Goal: Task Accomplishment & Management: Use online tool/utility

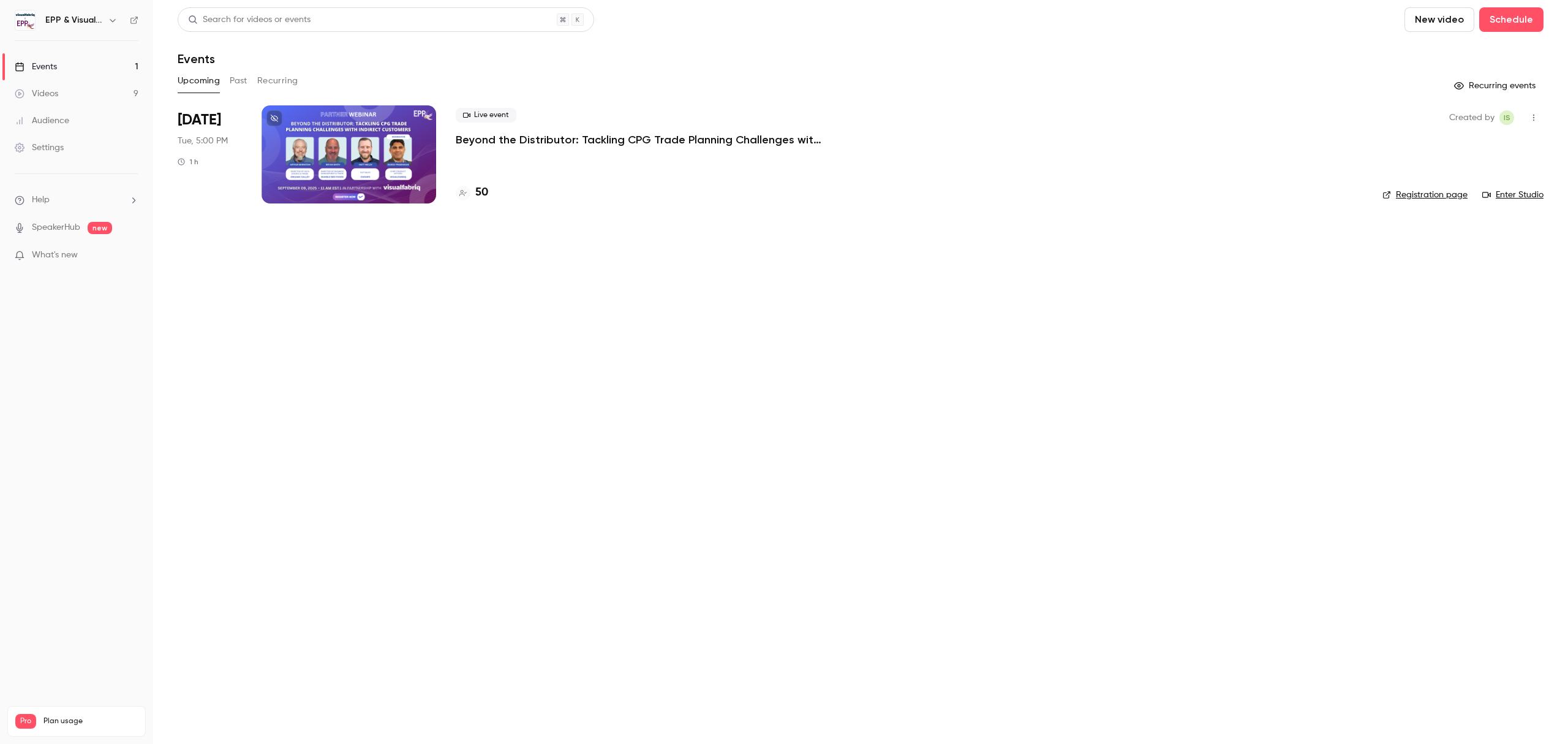
click at [687, 140] on p "Beyond the Distributor: Tackling CPG Trade Planning Challenges with Indirect Cu…" at bounding box center [639, 140] width 368 height 15
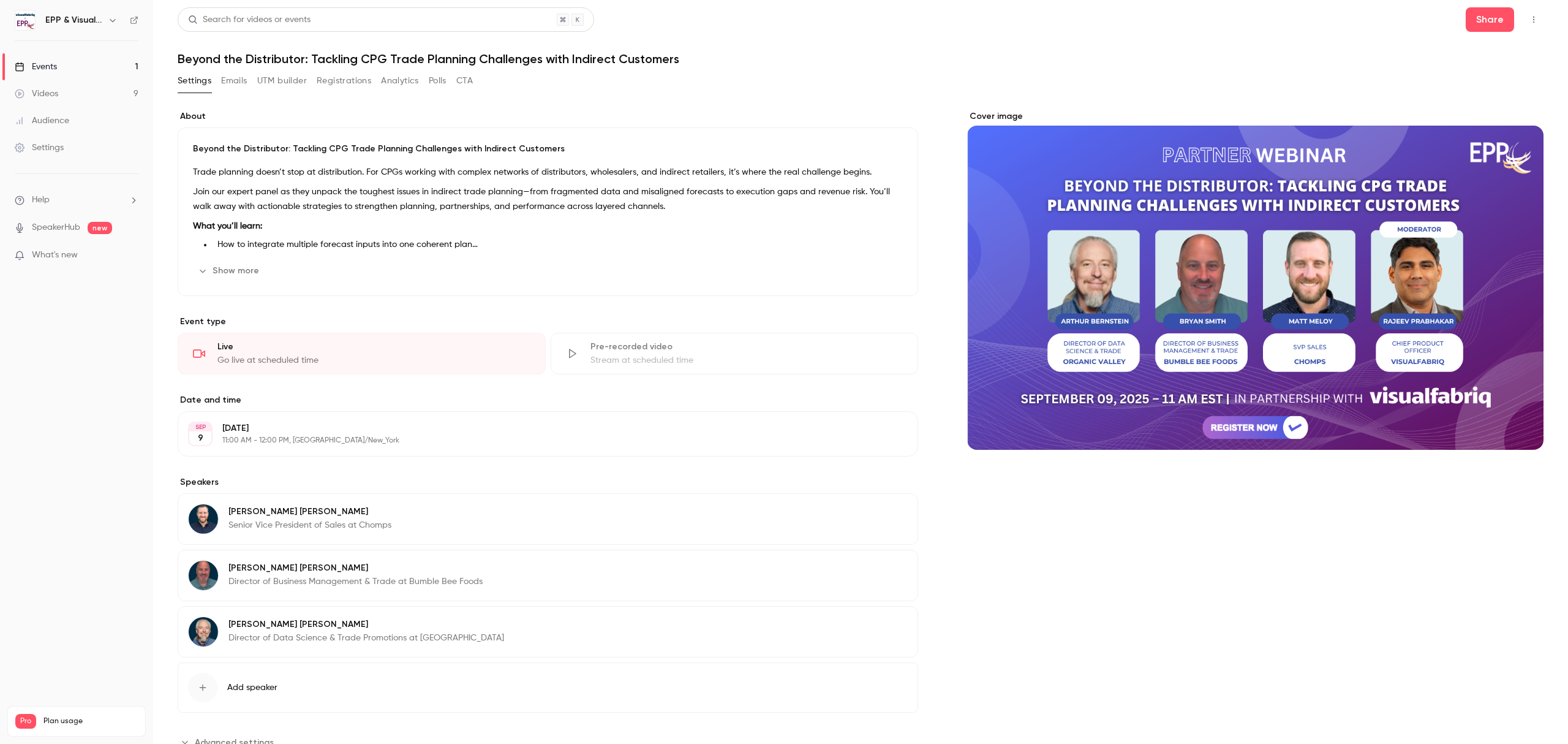
click at [291, 81] on button "UTM builder" at bounding box center [282, 81] width 50 height 20
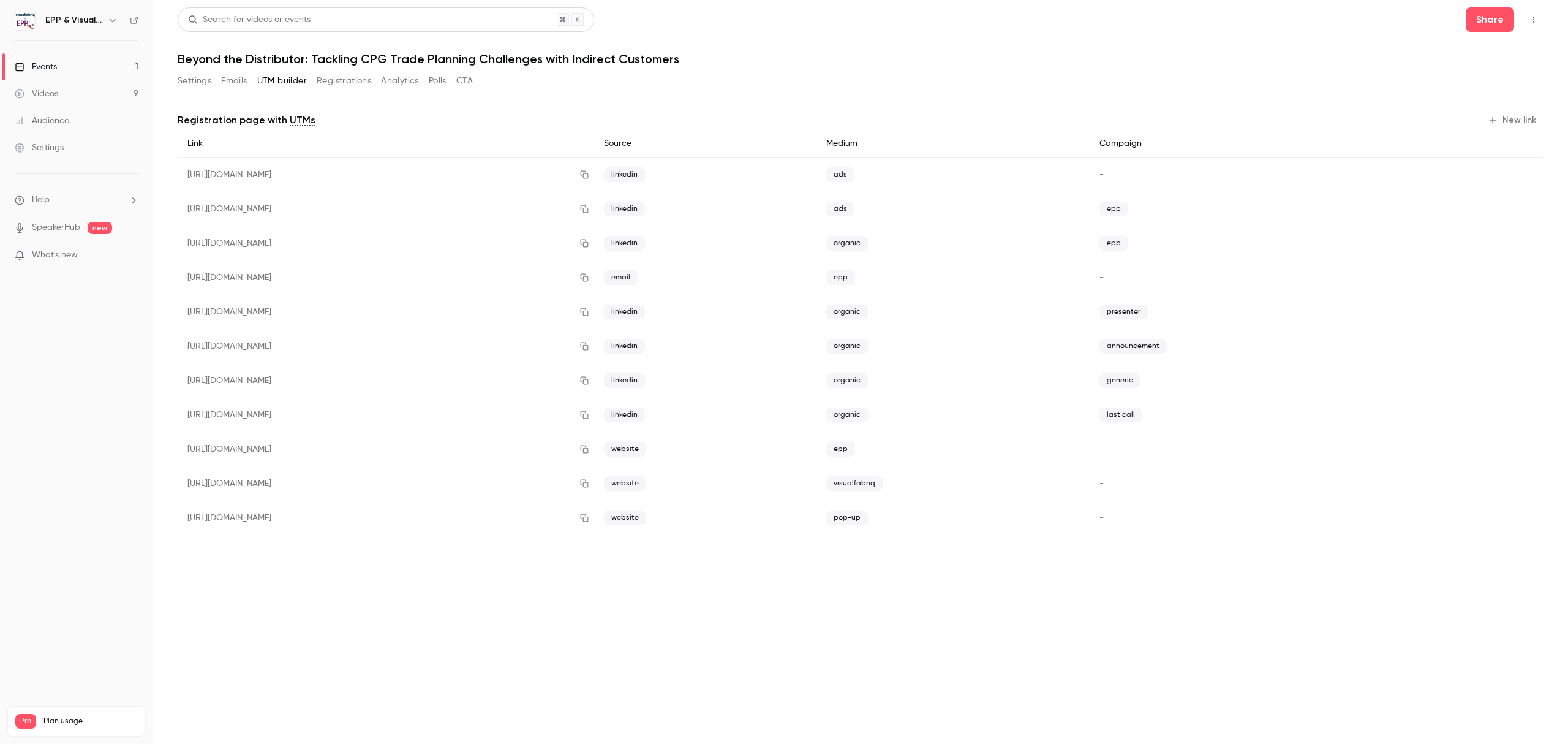
click at [1516, 115] on button "New link" at bounding box center [1513, 120] width 61 height 20
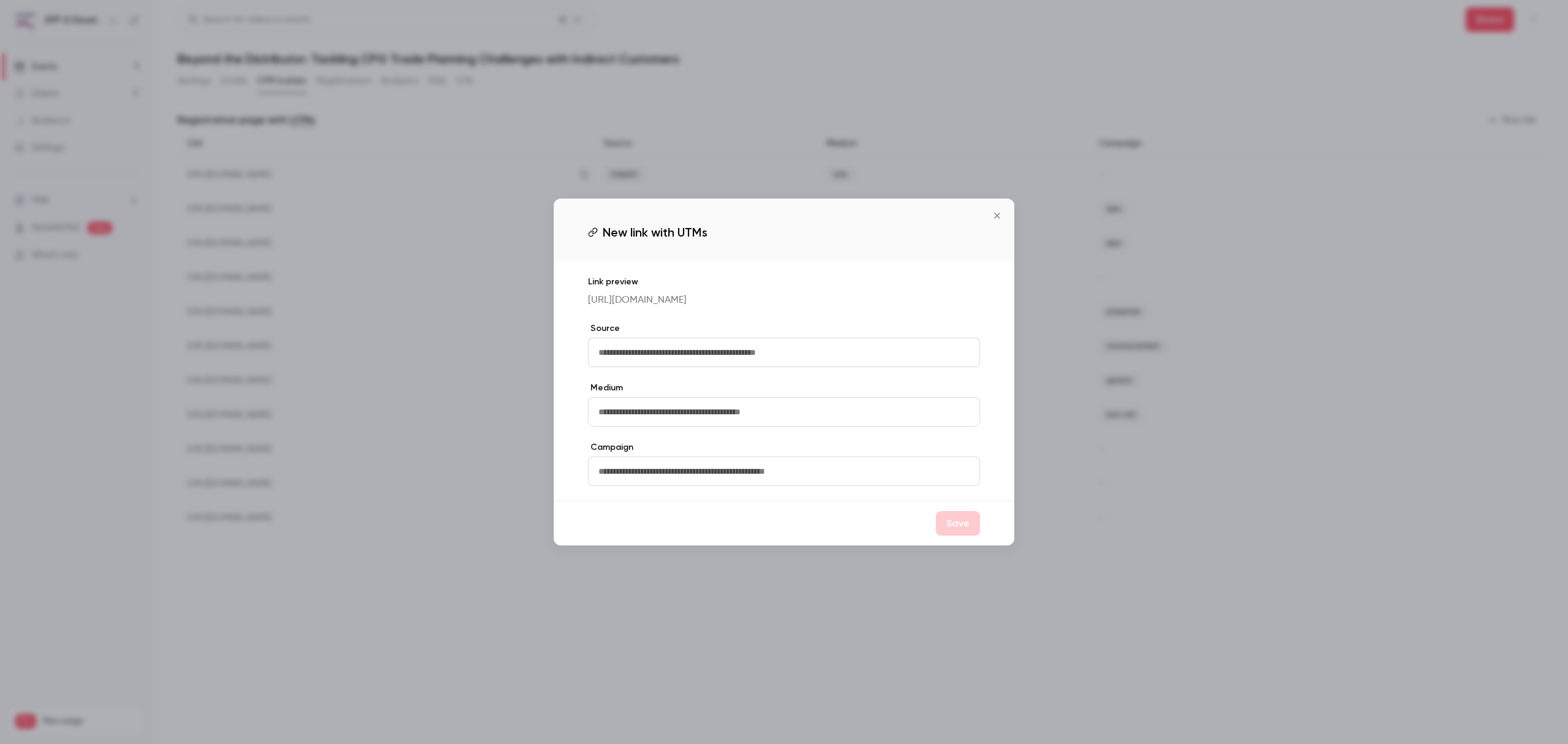
click at [997, 212] on icon "Close" at bounding box center [997, 215] width 15 height 10
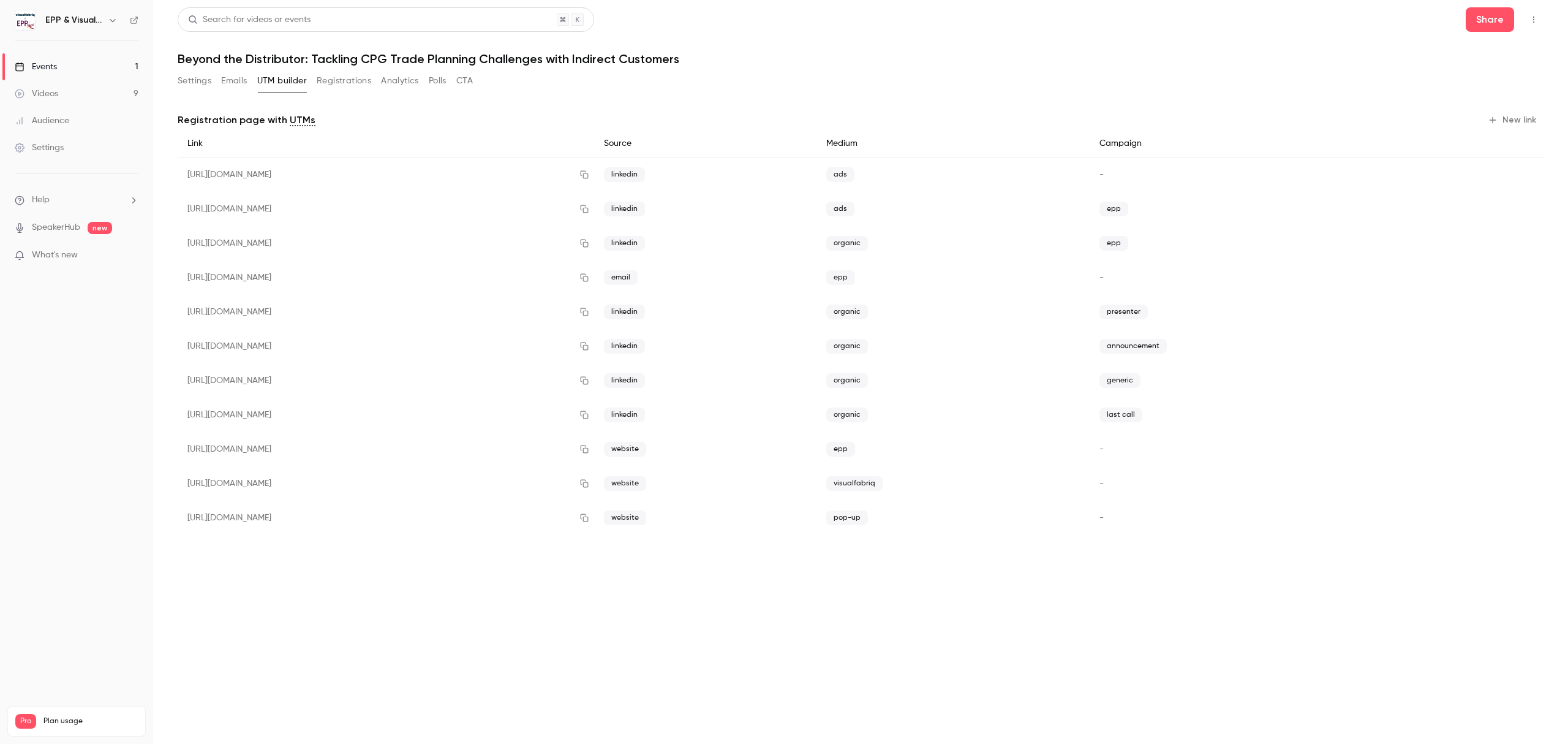
click at [1510, 116] on button "New link" at bounding box center [1513, 120] width 61 height 20
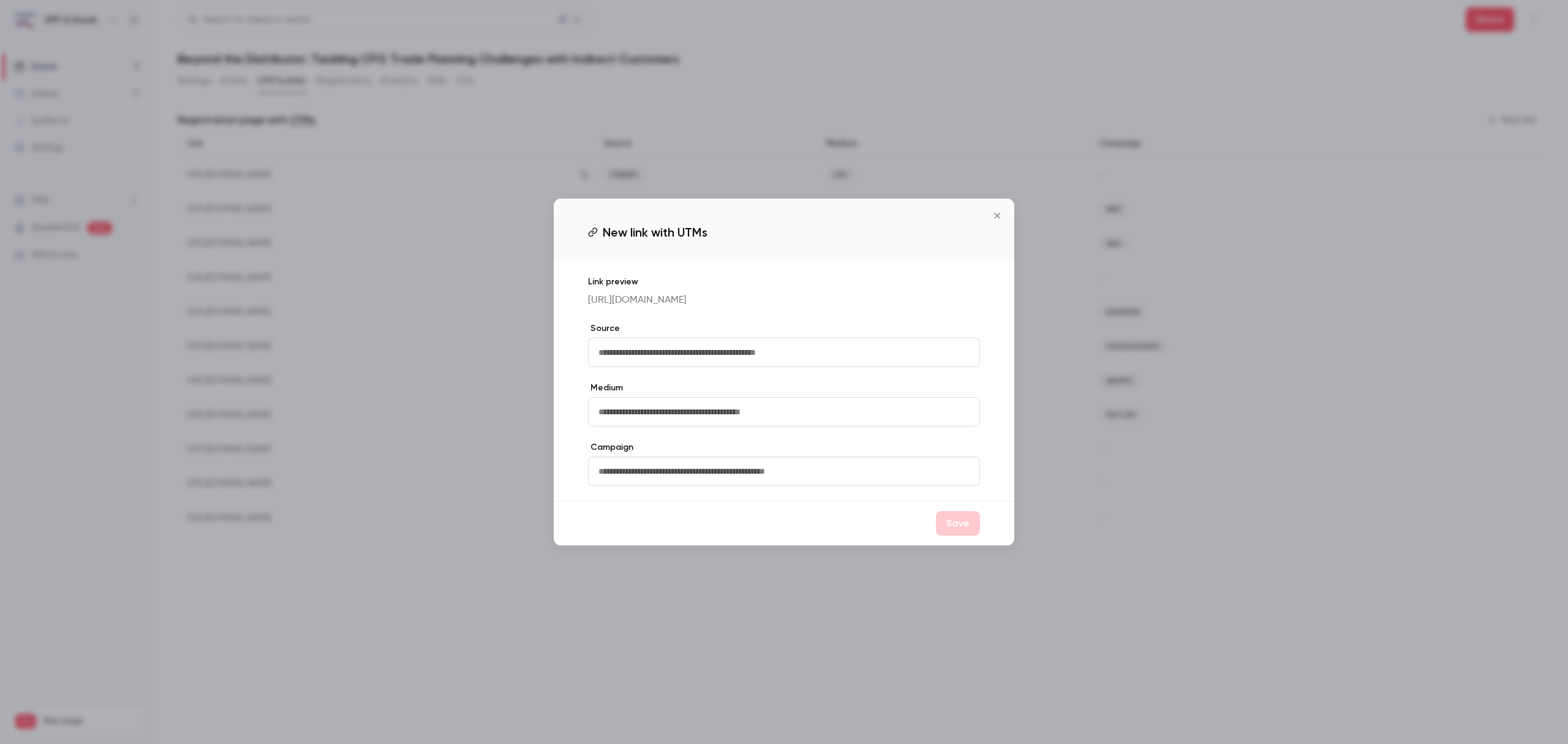
click at [645, 364] on input "text" at bounding box center [784, 353] width 392 height 29
type input "********"
click at [681, 420] on input "text" at bounding box center [784, 412] width 392 height 29
type input "*******"
click at [694, 477] on input "text" at bounding box center [784, 471] width 392 height 29
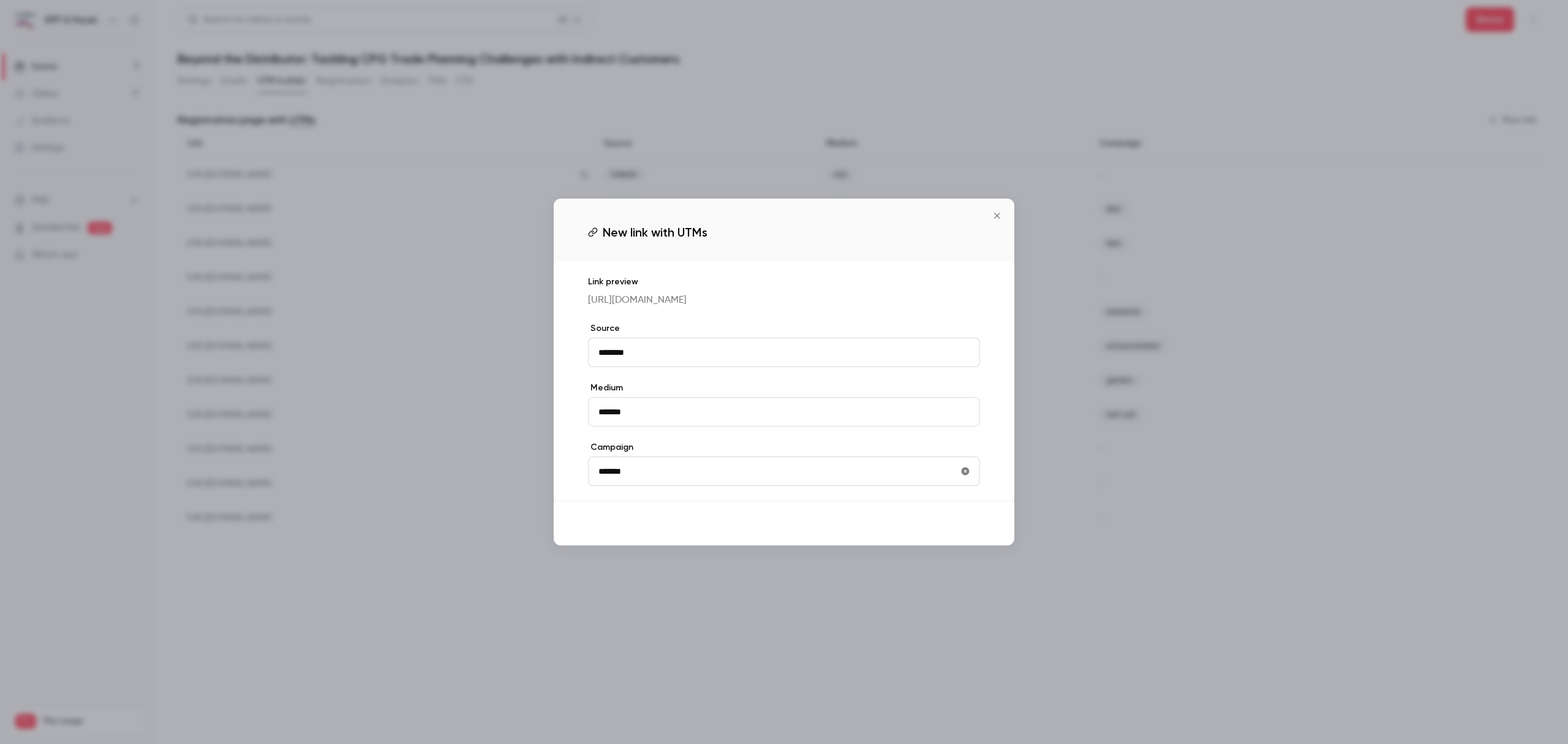
type input "*******"
click at [952, 536] on button "Save" at bounding box center [958, 523] width 44 height 24
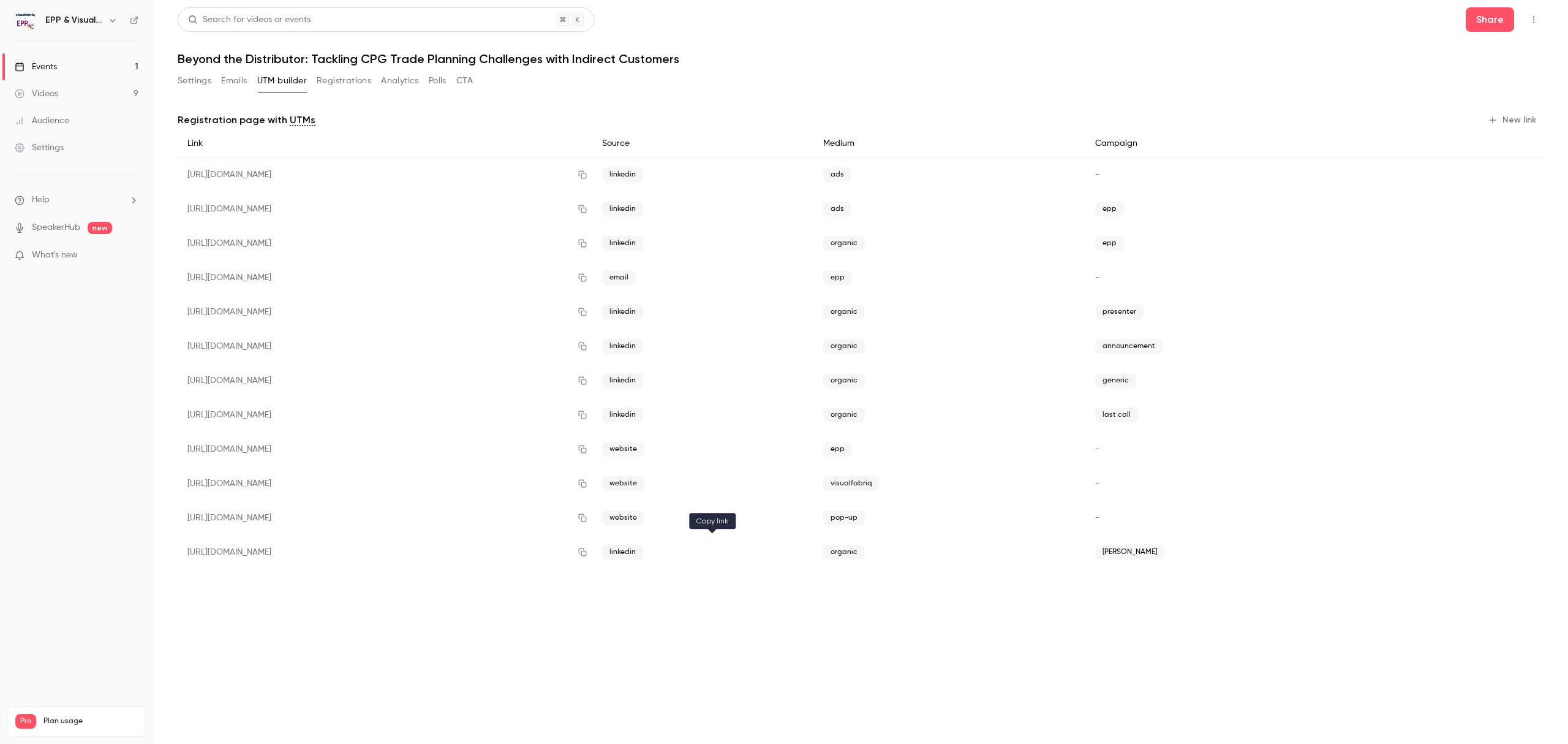
click at [586, 553] on icon "button" at bounding box center [582, 552] width 8 height 8
click at [55, 252] on span "What's new" at bounding box center [55, 255] width 46 height 13
click at [388, 138] on div at bounding box center [784, 372] width 1568 height 744
click at [178, 80] on button "Settings" at bounding box center [194, 81] width 34 height 20
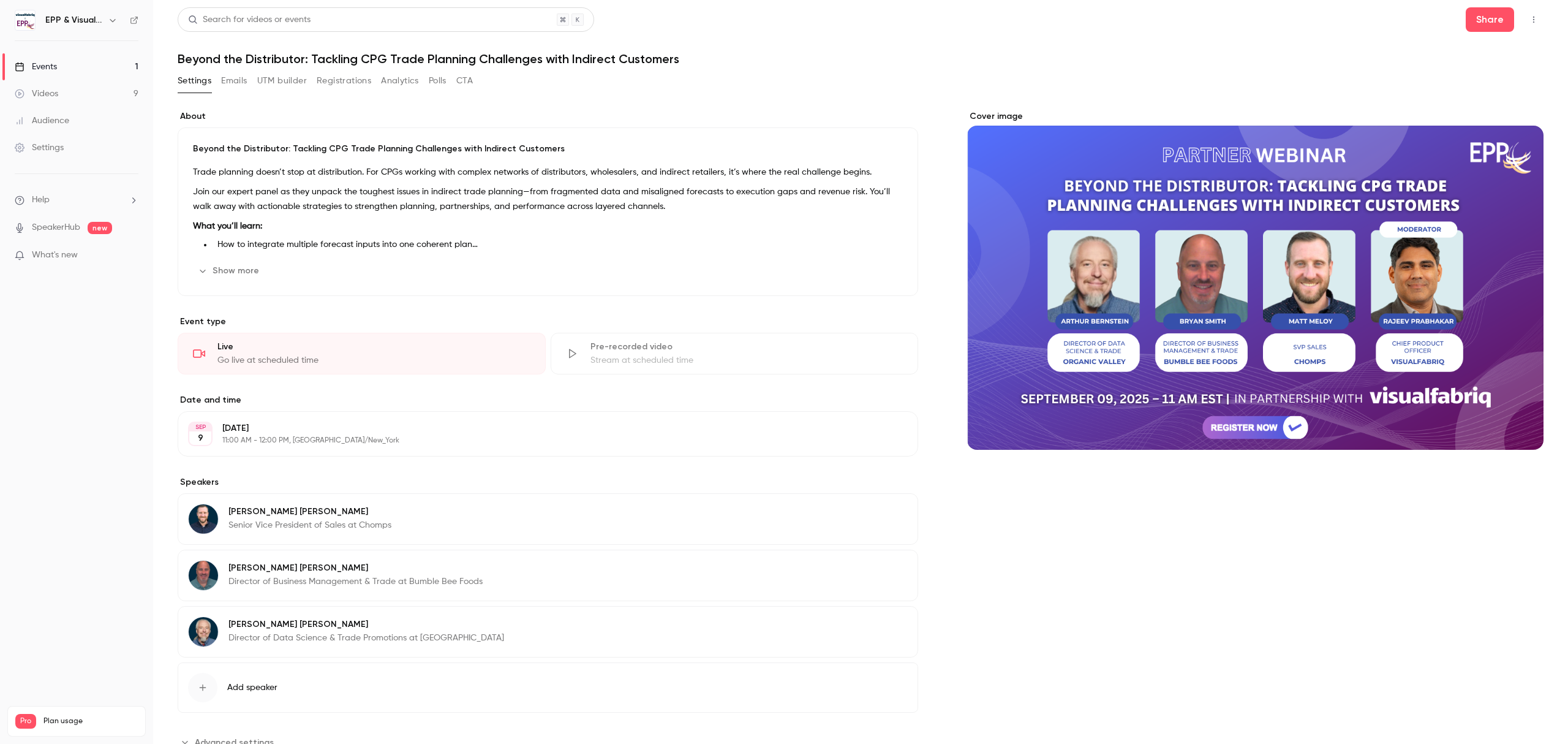
click at [334, 79] on button "Registrations" at bounding box center [344, 81] width 55 height 20
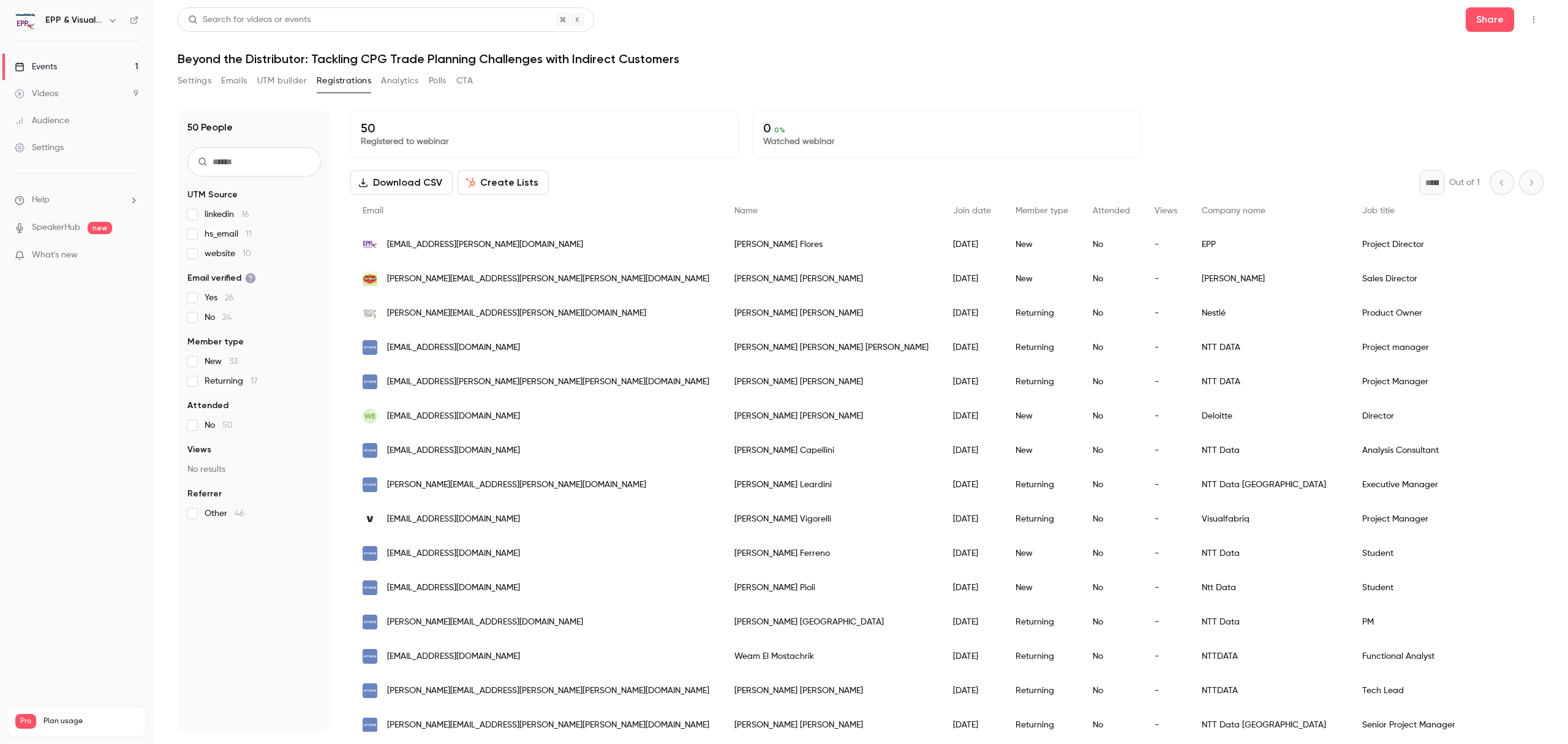
click at [250, 163] on input "text" at bounding box center [254, 162] width 134 height 29
type input "****"
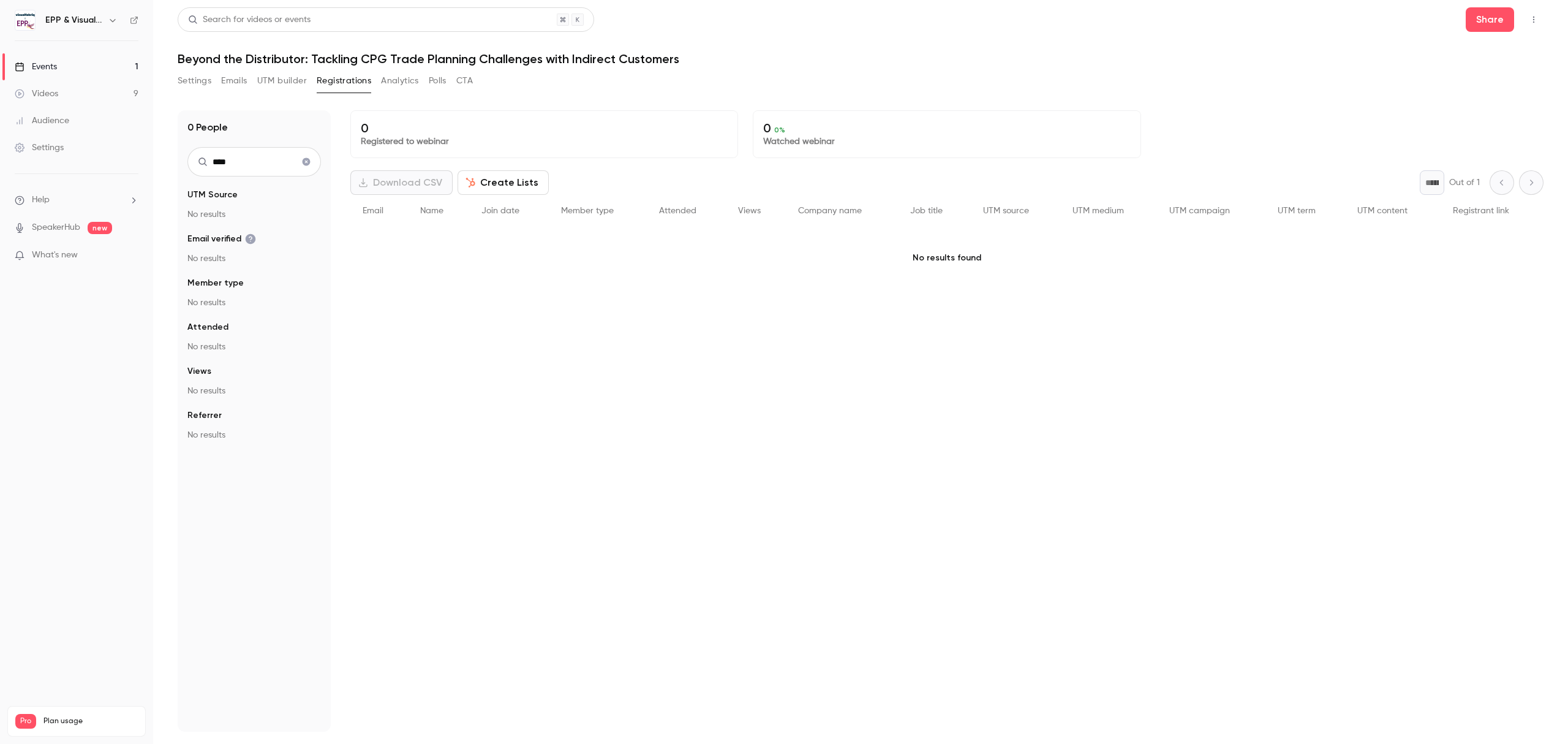
click at [250, 163] on input "****" at bounding box center [254, 162] width 134 height 29
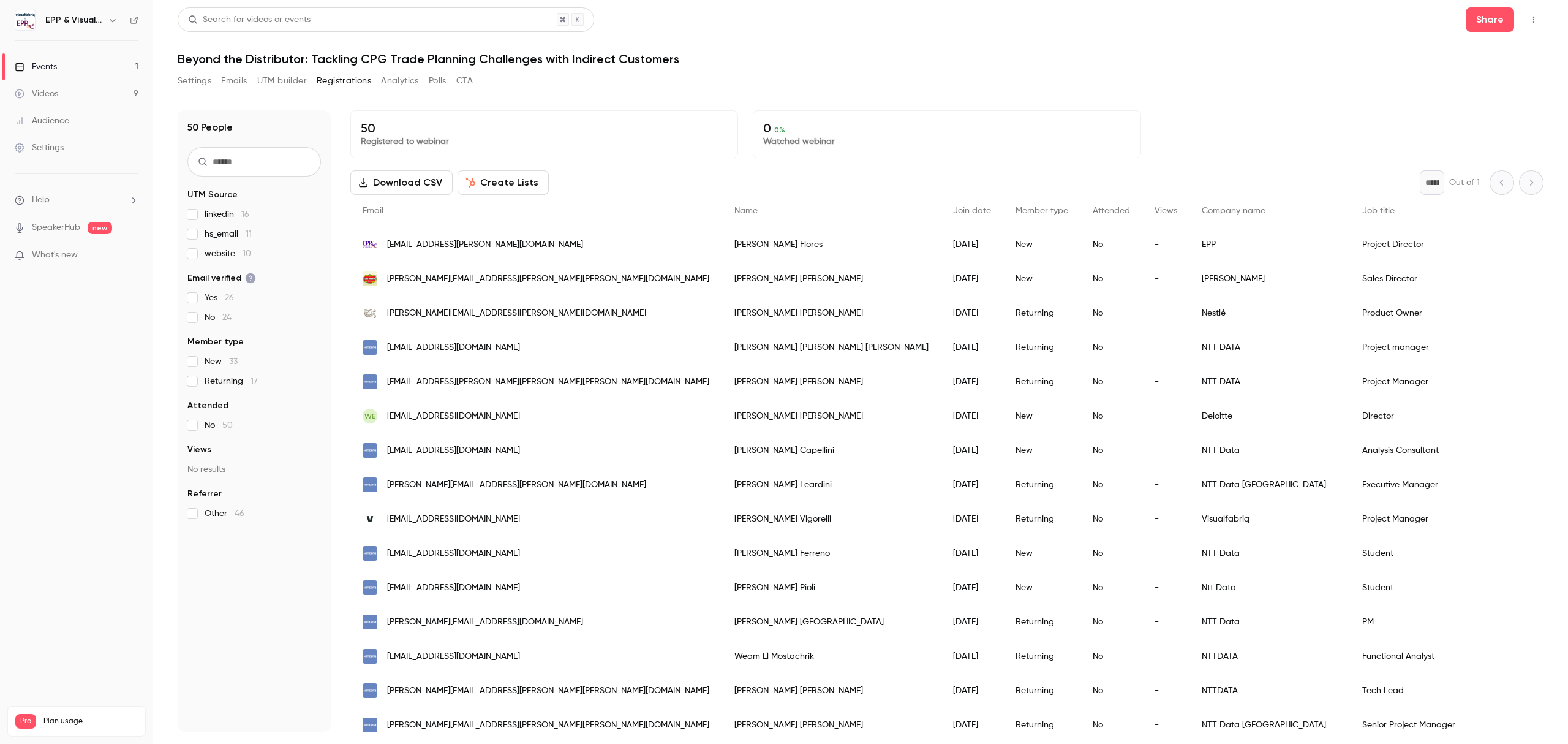
click at [199, 79] on button "Settings" at bounding box center [194, 81] width 34 height 20
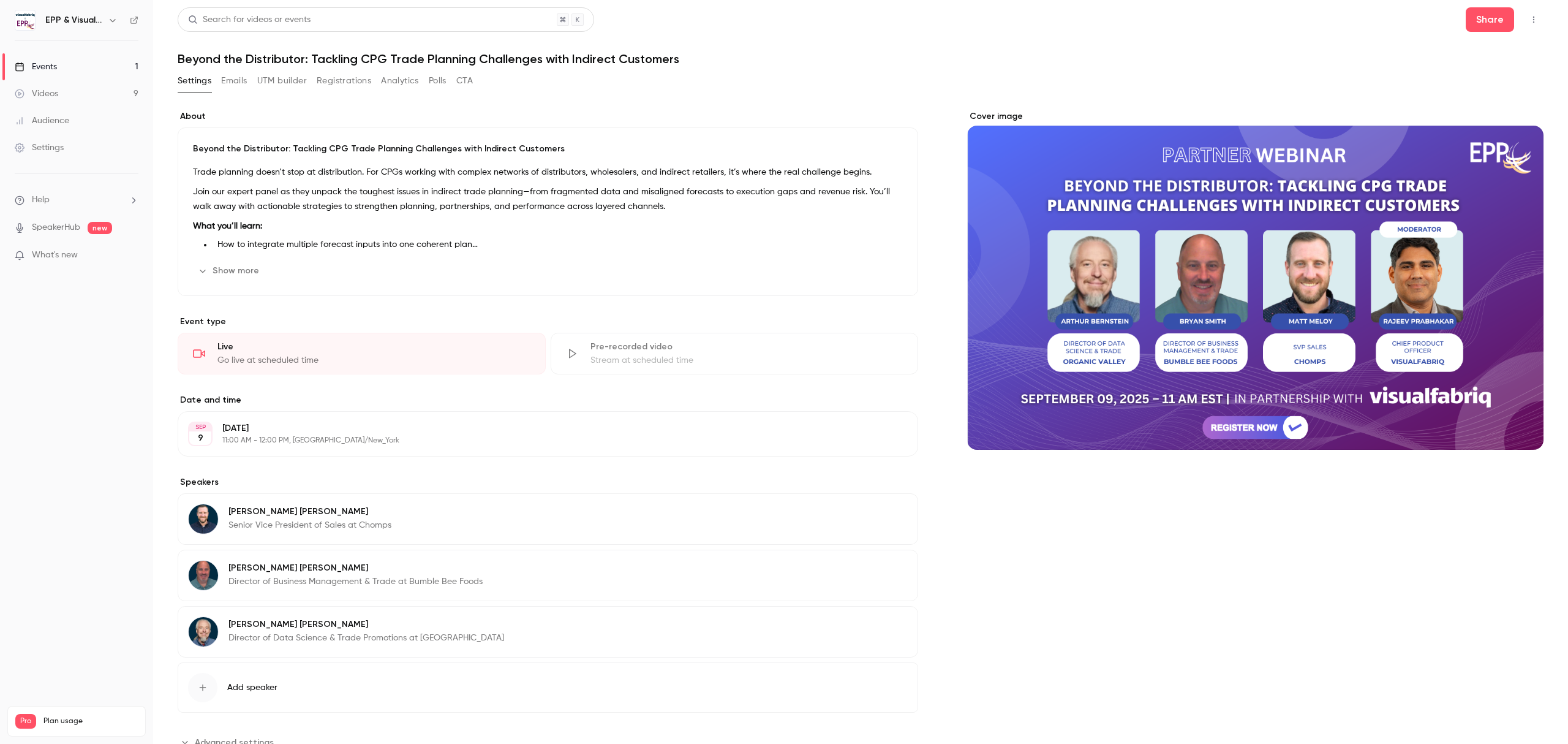
click at [245, 277] on button "Show more" at bounding box center [229, 271] width 73 height 20
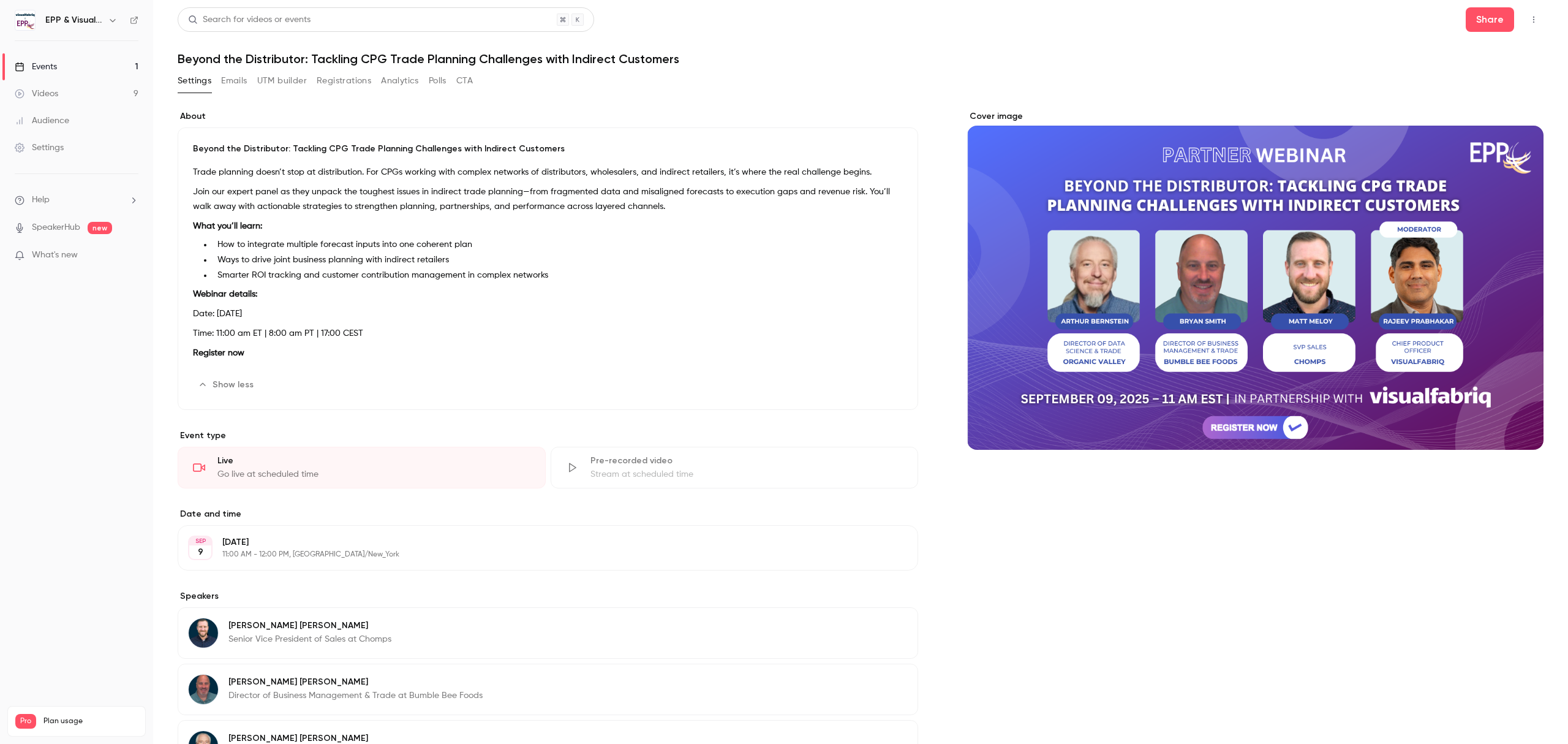
click at [243, 386] on button "Show less" at bounding box center [227, 384] width 68 height 20
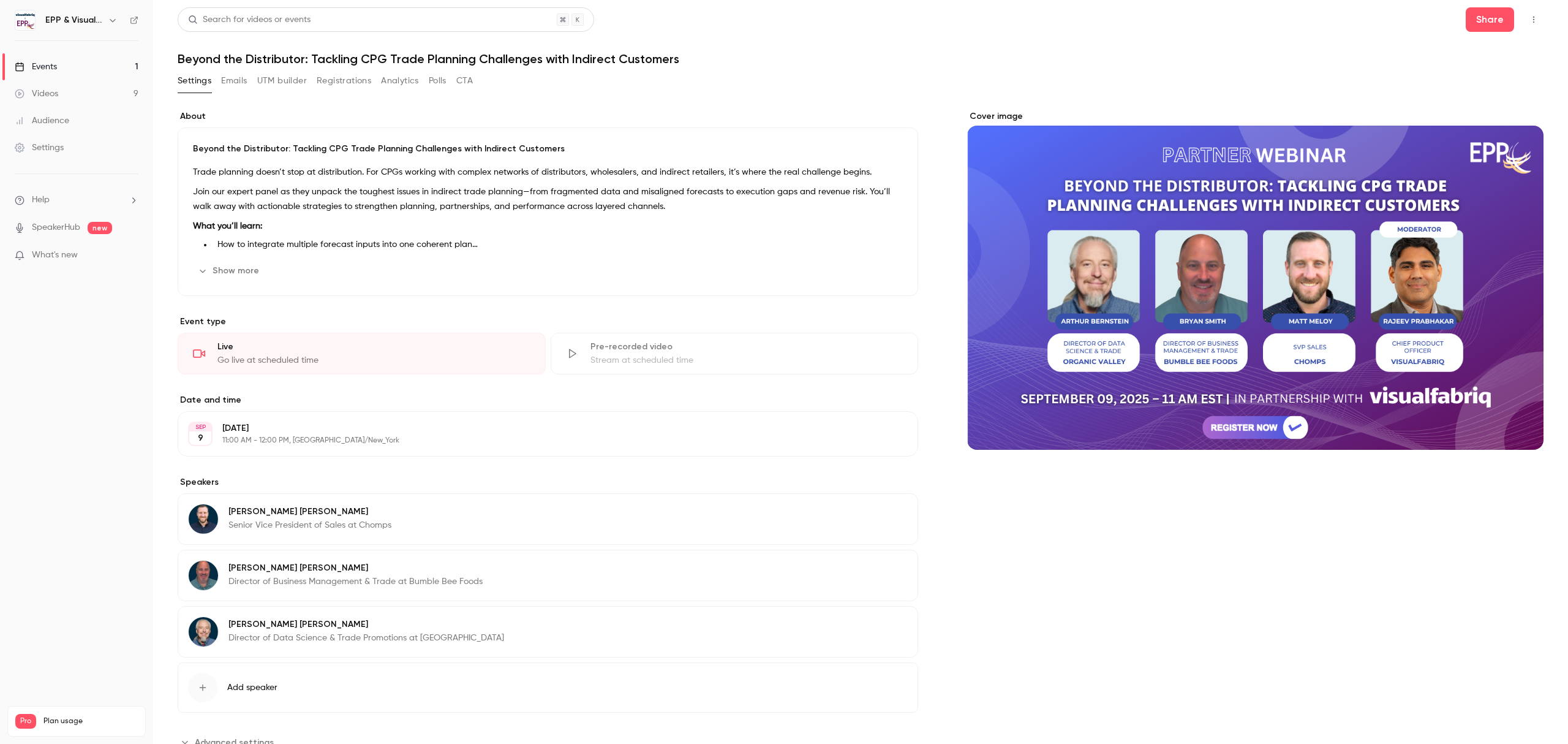
click at [250, 275] on button "Show more" at bounding box center [229, 271] width 73 height 20
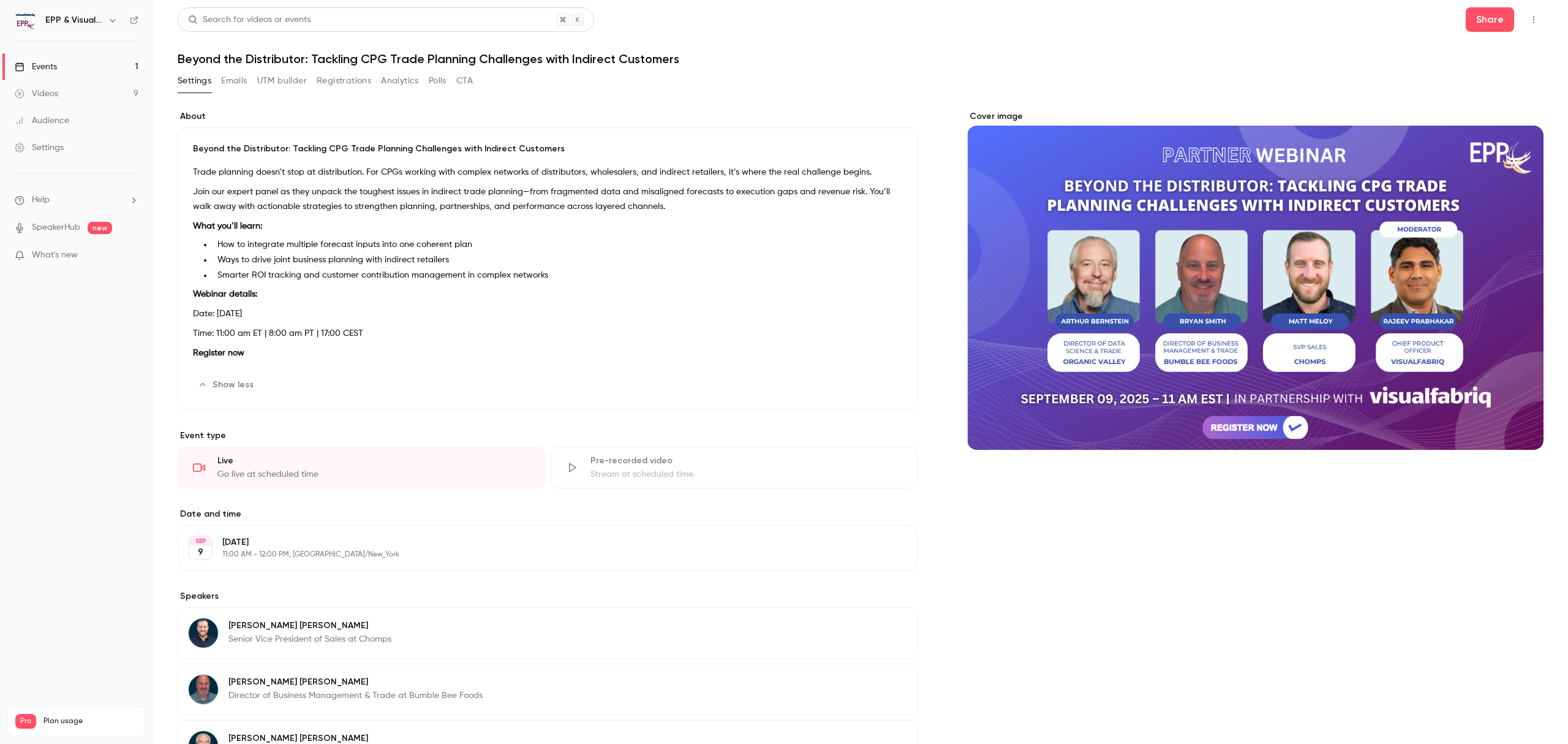
click at [559, 282] on li "Smarter ROI tracking and customer contribution management in complex networks" at bounding box center [557, 275] width 690 height 13
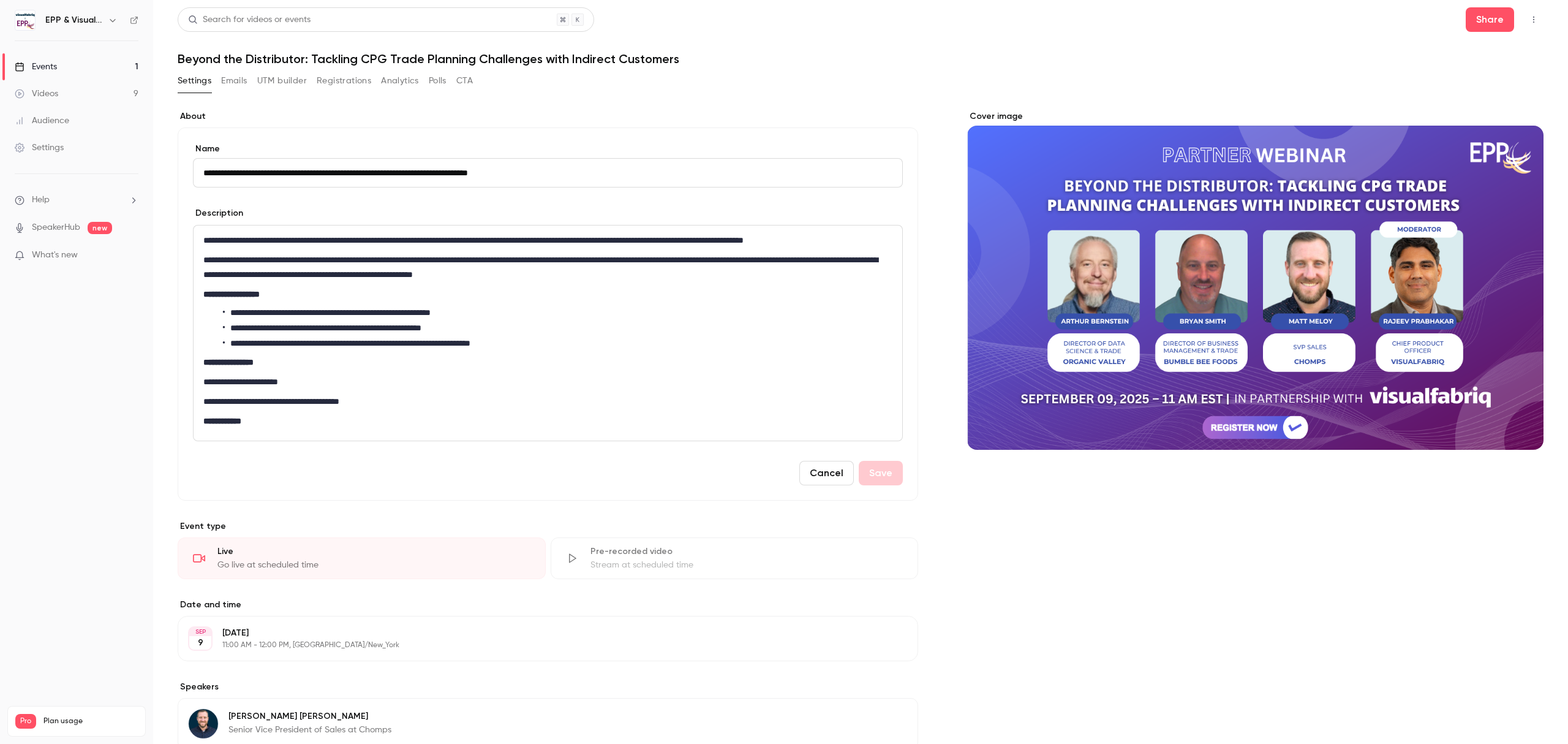
click at [800, 467] on button "Cancel" at bounding box center [827, 473] width 55 height 24
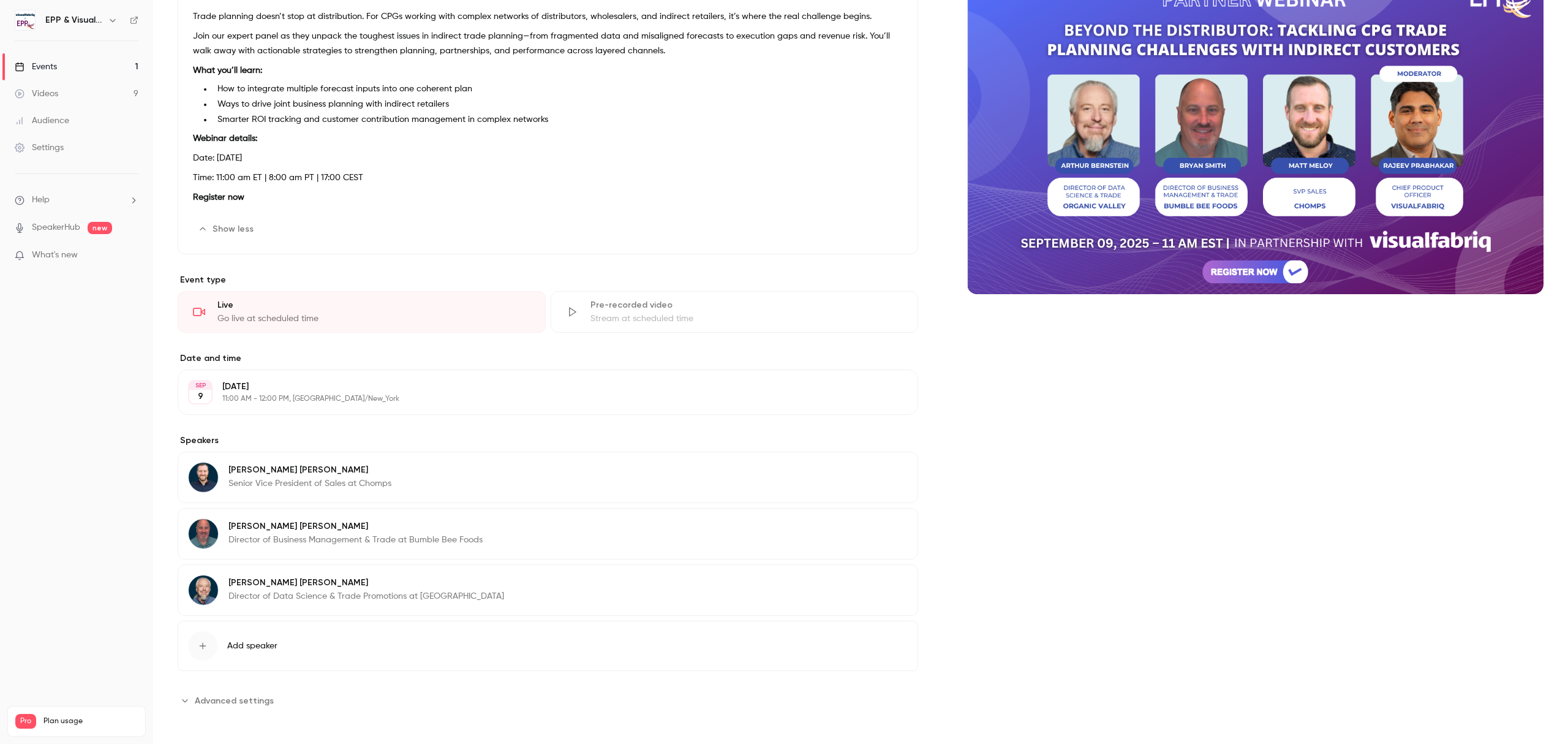
scroll to position [163, 0]
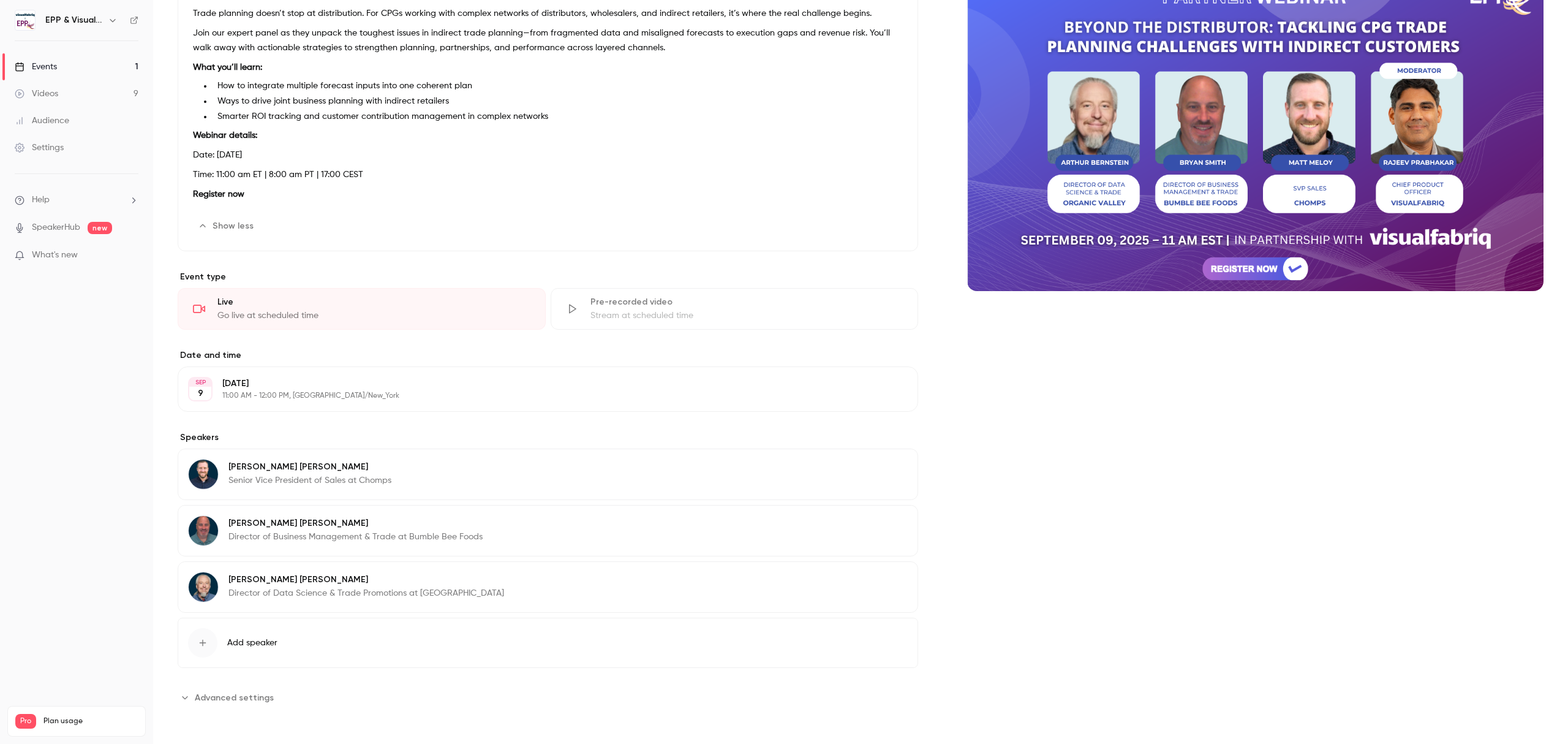
click at [233, 691] on span "Advanced settings" at bounding box center [234, 697] width 79 height 13
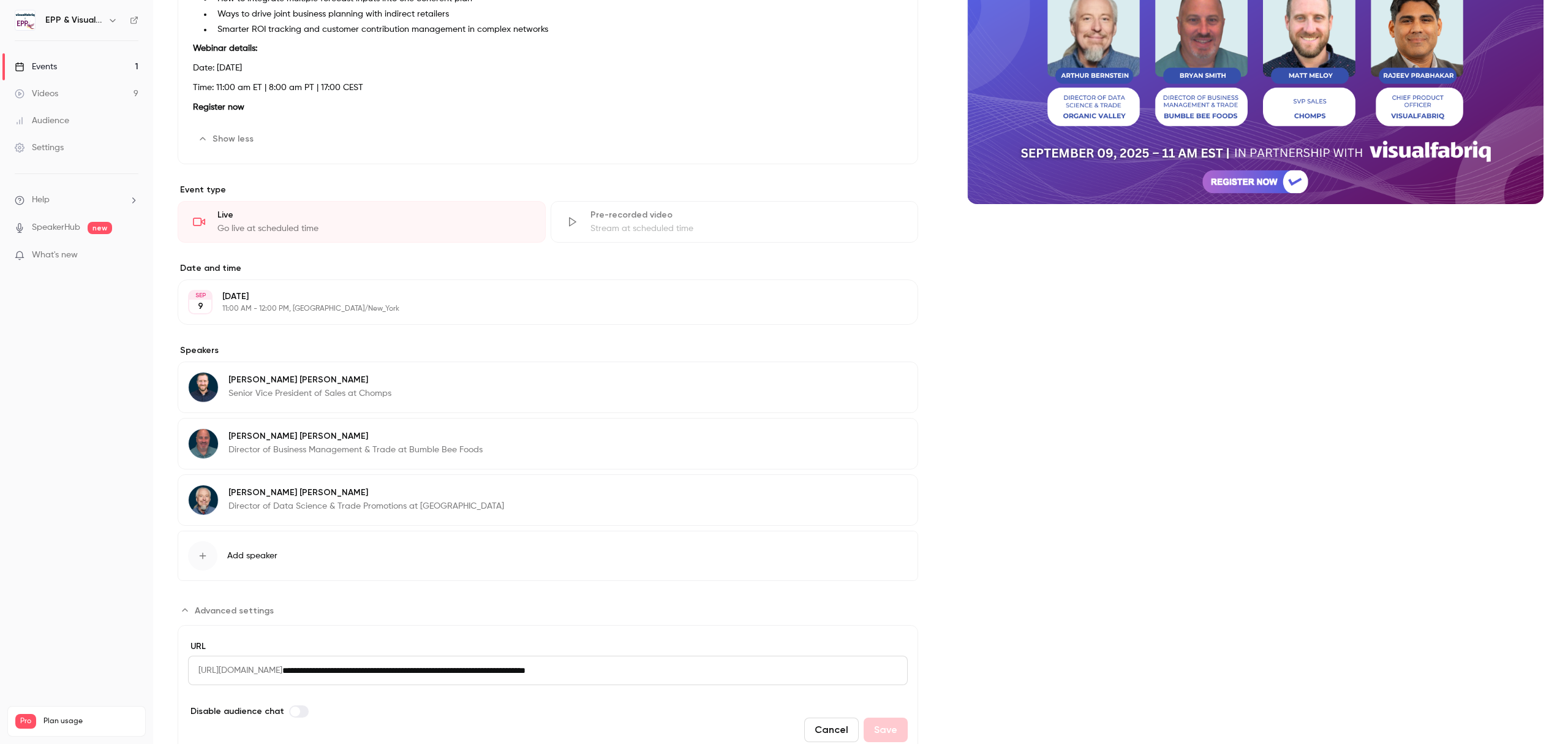
scroll to position [300, 0]
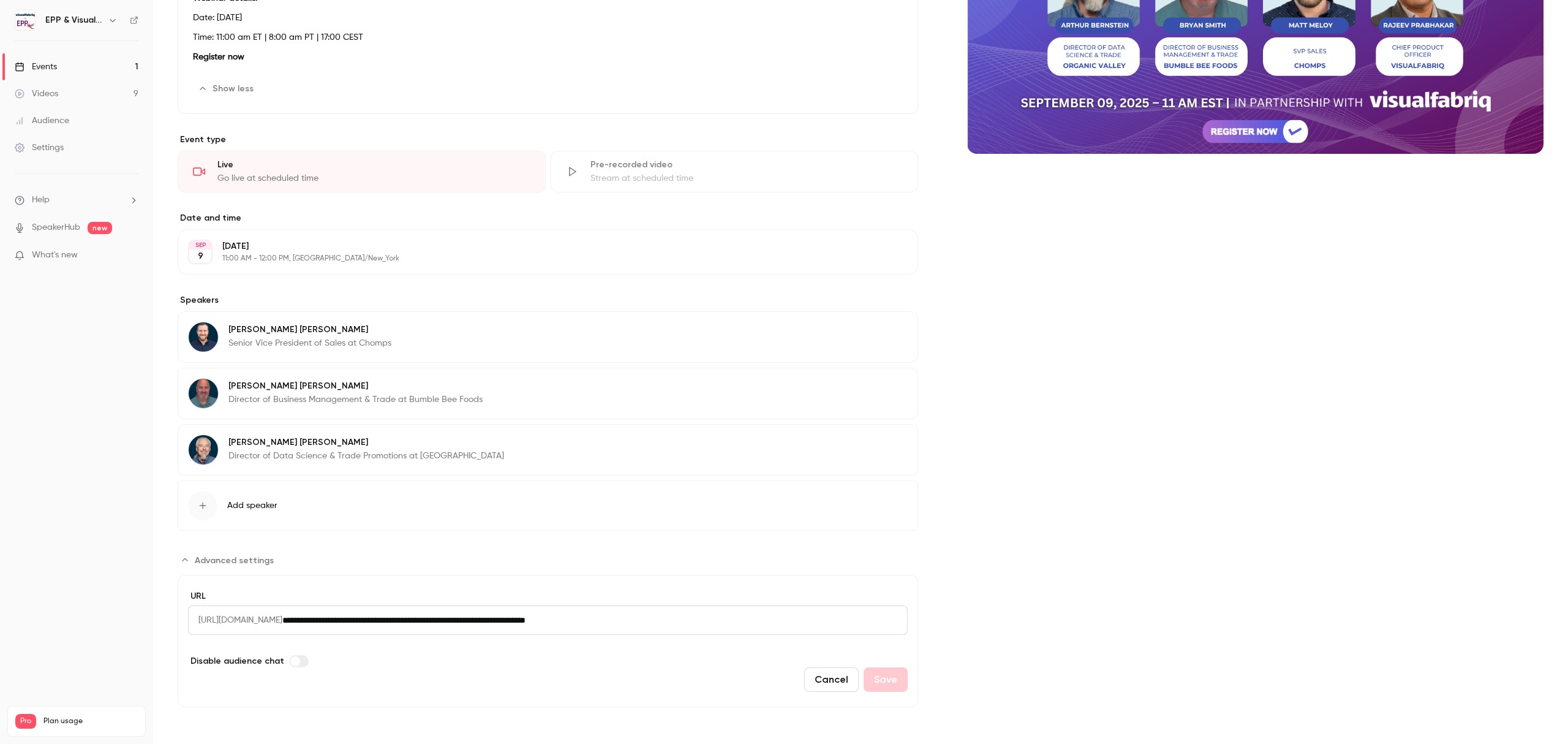
click at [816, 669] on button "Cancel" at bounding box center [831, 680] width 55 height 24
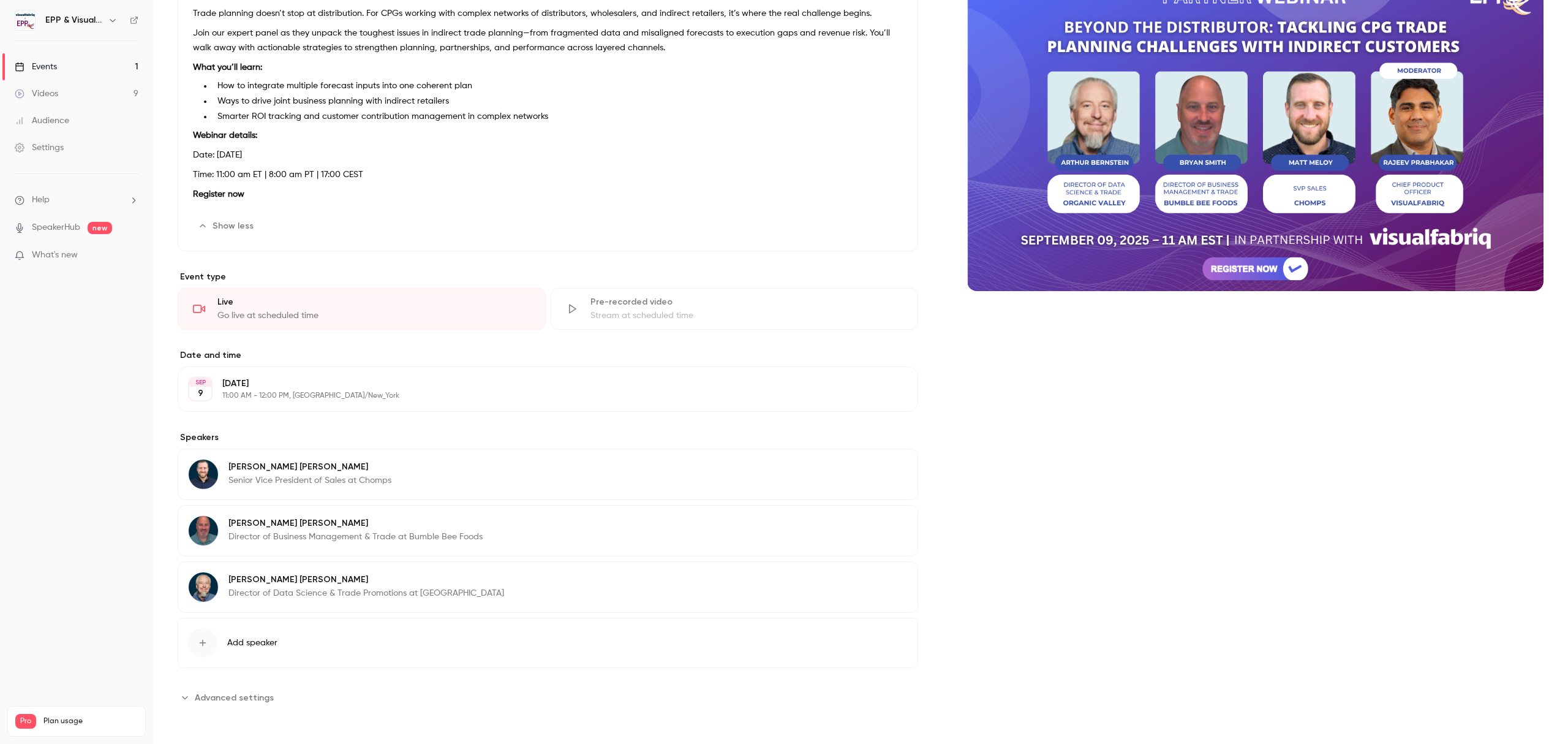
scroll to position [0, 0]
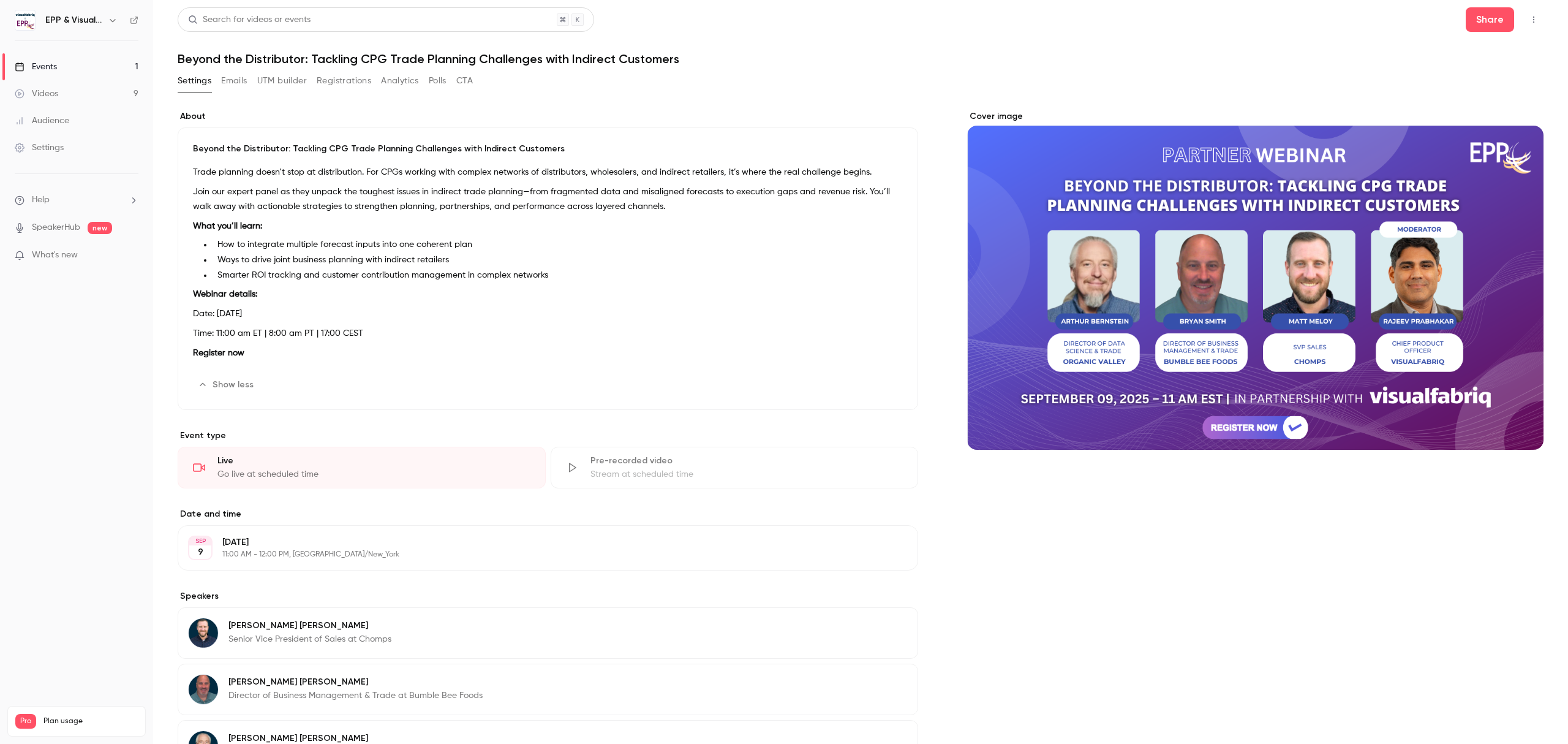
click at [292, 82] on button "UTM builder" at bounding box center [282, 81] width 50 height 20
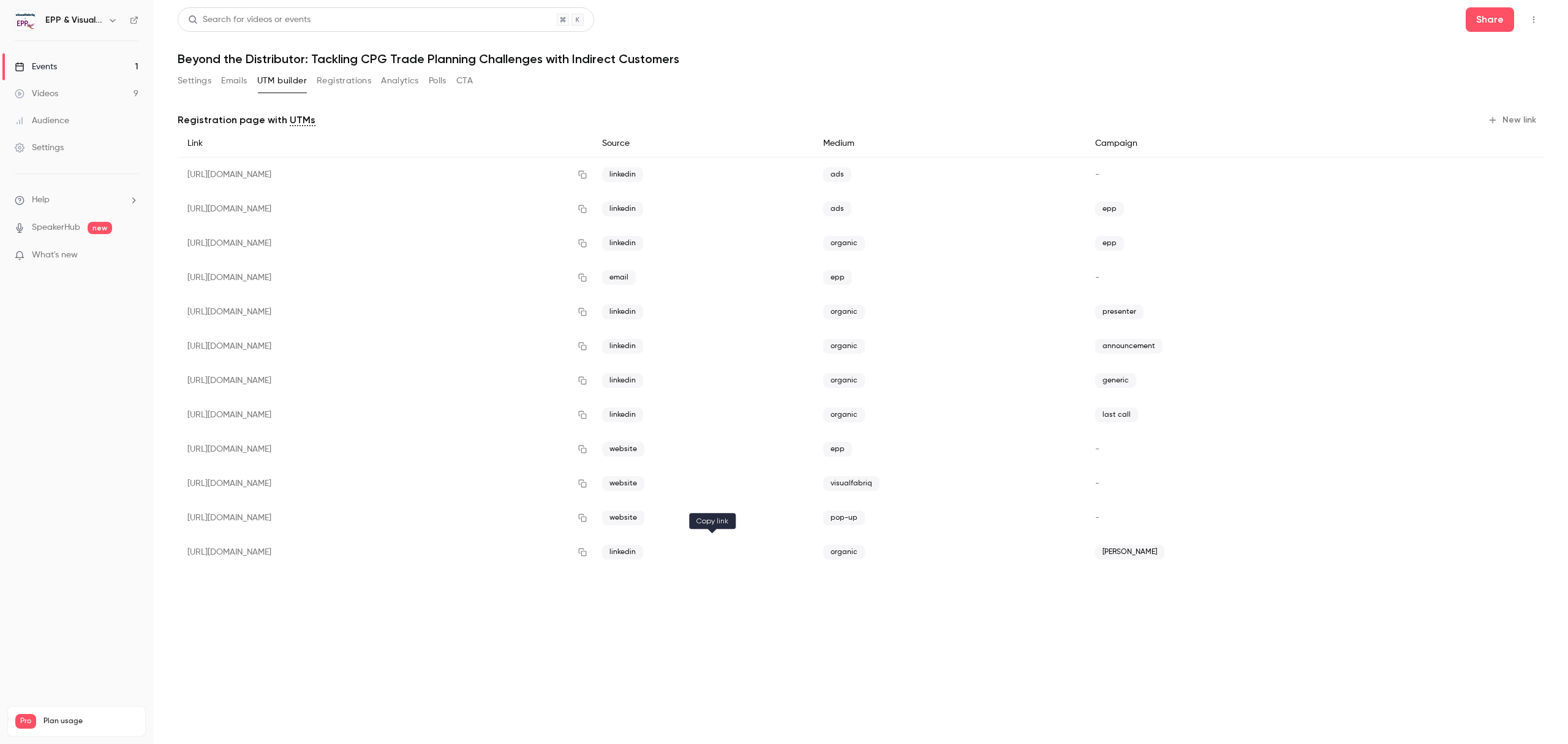
click at [587, 554] on icon "button" at bounding box center [582, 551] width 10 height 8
